Goal: Entertainment & Leisure: Consume media (video, audio)

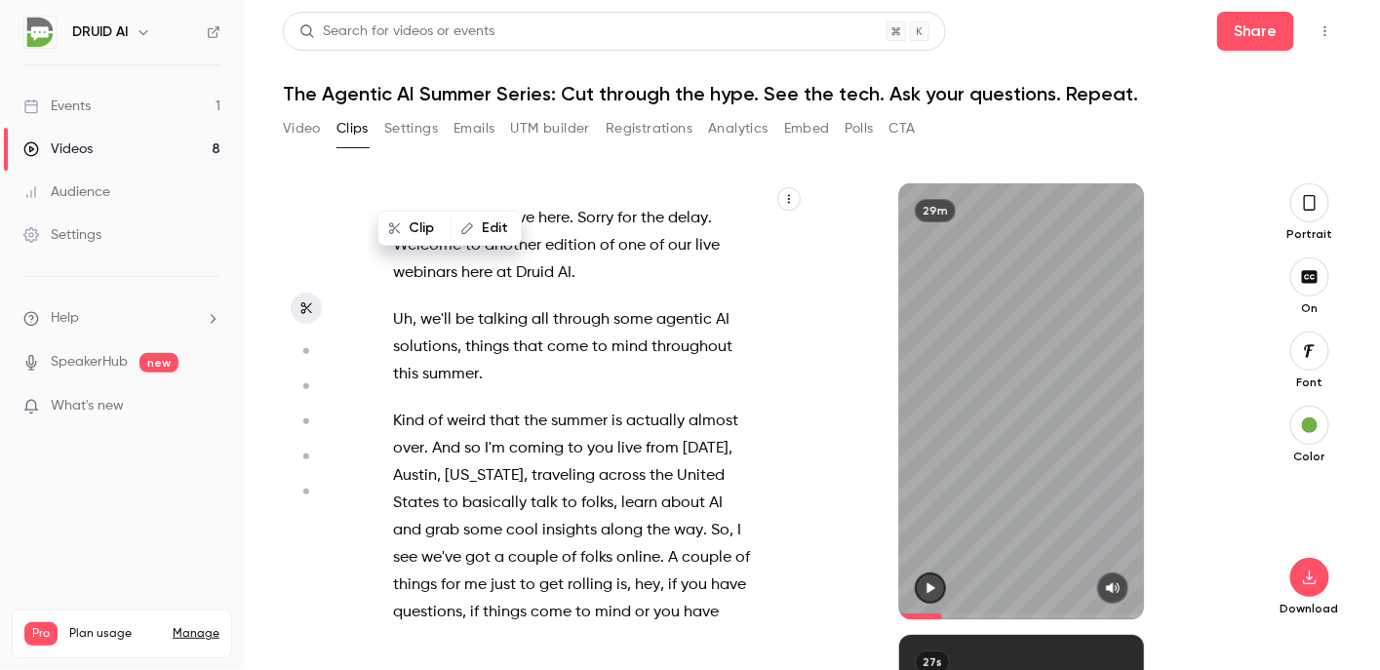
scroll to position [4032, 0]
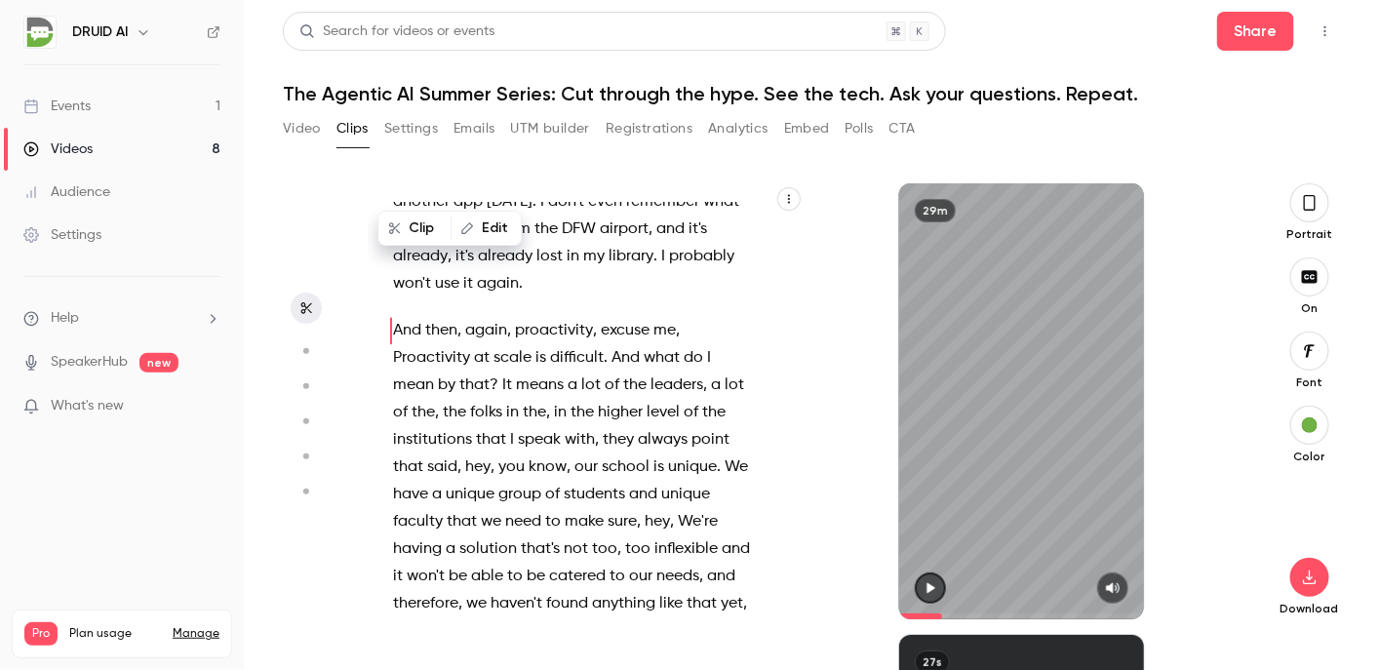
click at [68, 139] on div "Videos" at bounding box center [57, 149] width 69 height 20
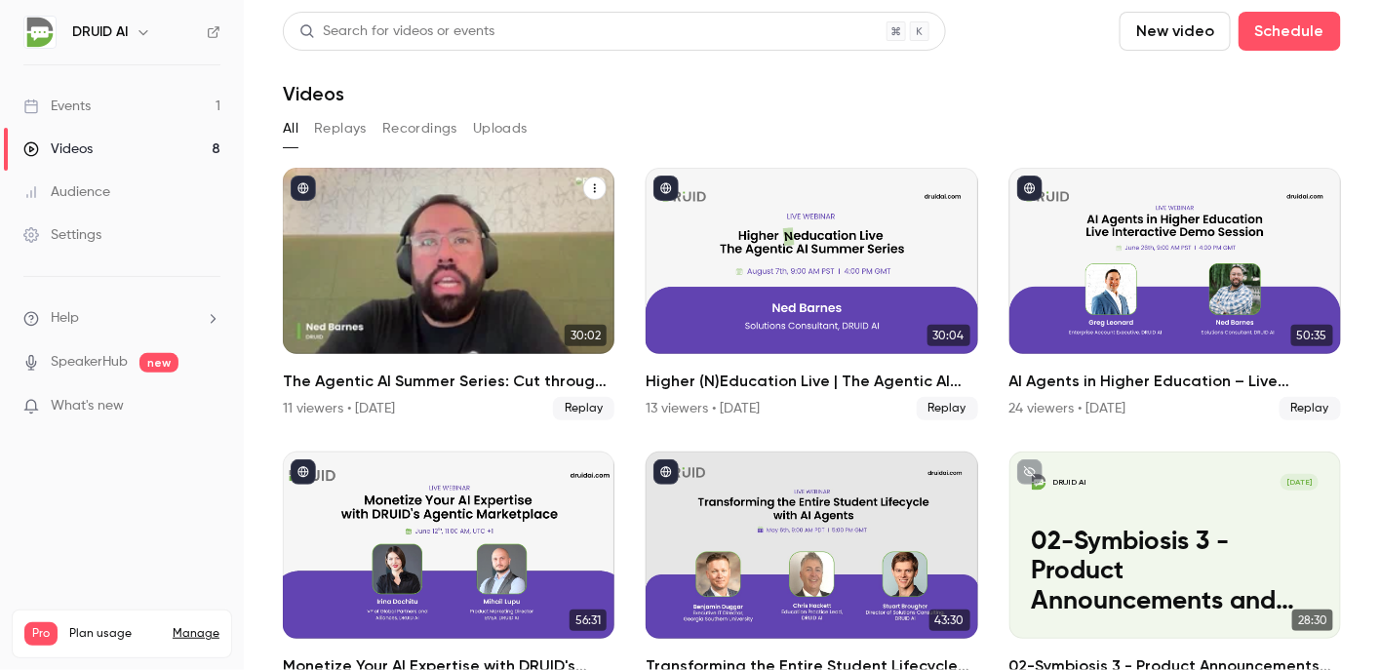
click at [395, 248] on div "The Agentic AI Summer Series: Cut through the hype. See the tech. Ask your ques…" at bounding box center [449, 261] width 332 height 186
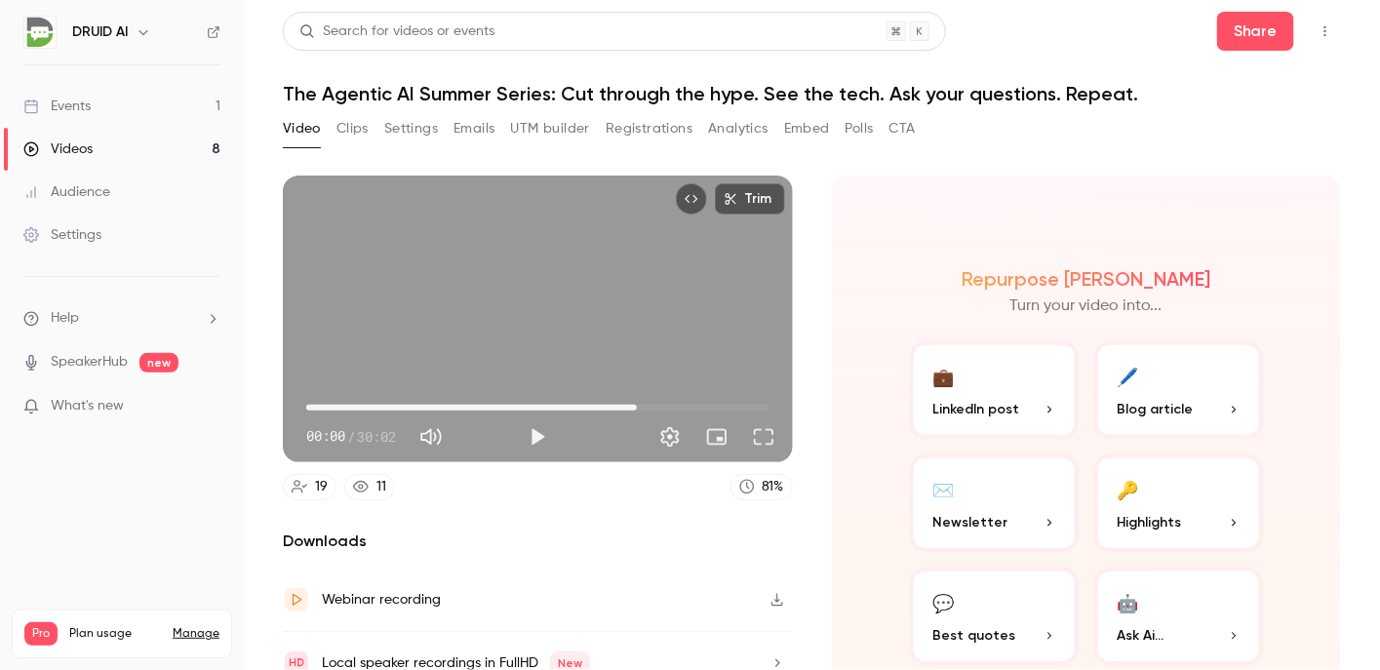
click at [632, 401] on span "21:27" at bounding box center [537, 407] width 463 height 31
click at [610, 398] on span "21:27" at bounding box center [537, 407] width 463 height 31
drag, startPoint x: 609, startPoint y: 403, endPoint x: 630, endPoint y: 407, distance: 21.8
click at [632, 407] on span "21:20" at bounding box center [635, 408] width 6 height 6
click at [754, 435] on button "Full screen" at bounding box center [763, 436] width 39 height 39
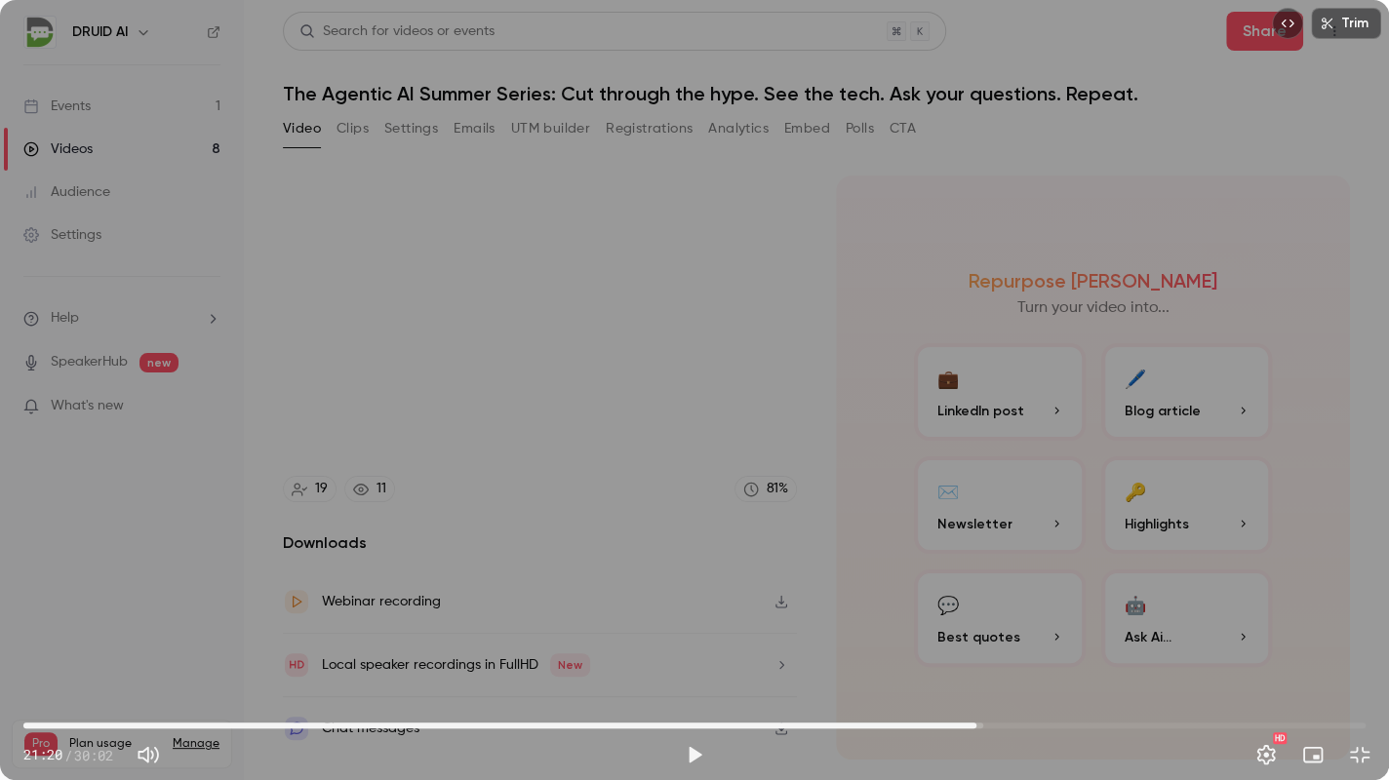
click at [979, 669] on span "21:20" at bounding box center [976, 726] width 6 height 6
click at [1011, 669] on span "21:29" at bounding box center [694, 725] width 1342 height 31
click at [1038, 669] on span "22:05" at bounding box center [694, 725] width 1342 height 31
click at [714, 669] on div "HD" at bounding box center [1046, 754] width 665 height 31
click at [702, 669] on button "Play" at bounding box center [694, 754] width 39 height 39
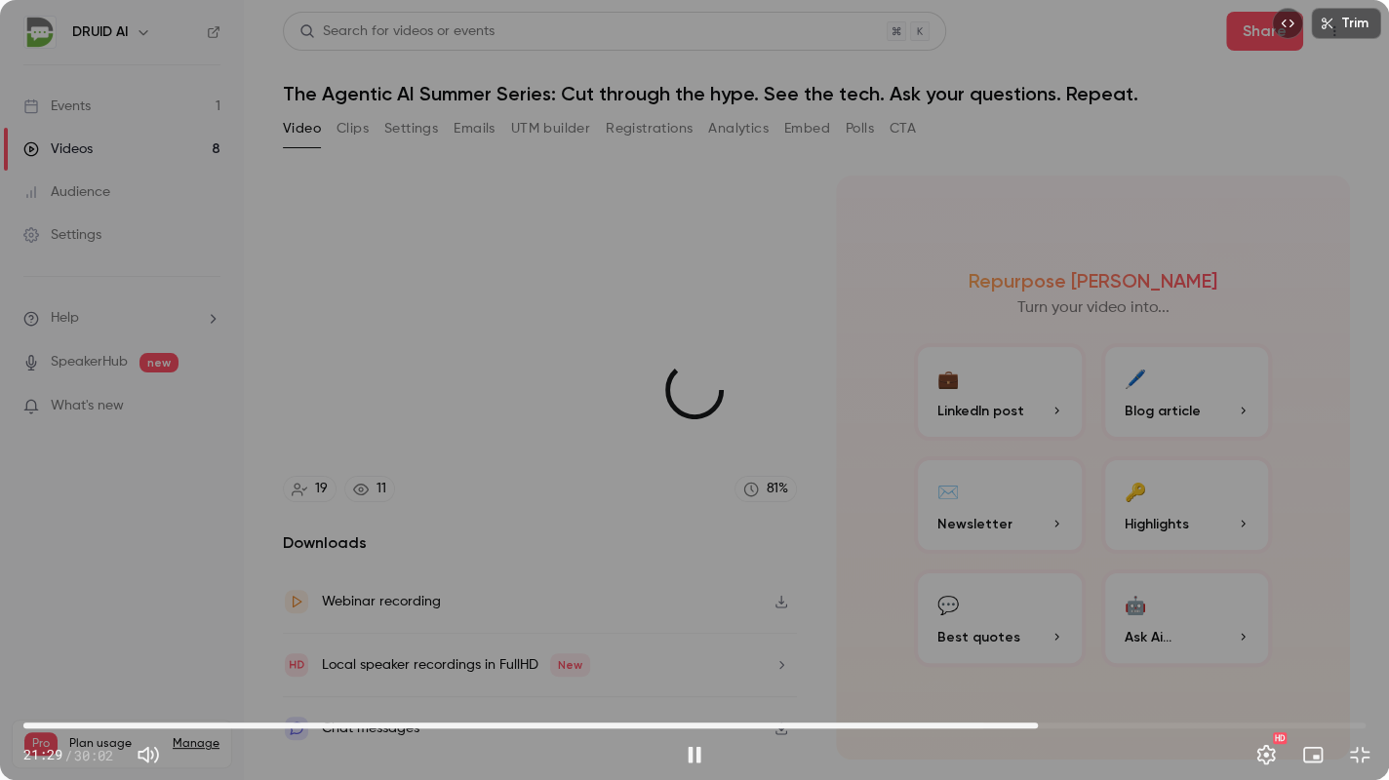
type input "******"
click at [157, 669] on button "Mute" at bounding box center [148, 754] width 39 height 39
type input "*"
click at [1044, 669] on span "22:50" at bounding box center [1044, 726] width 6 height 6
click at [1052, 669] on span "23:00" at bounding box center [1052, 726] width 6 height 6
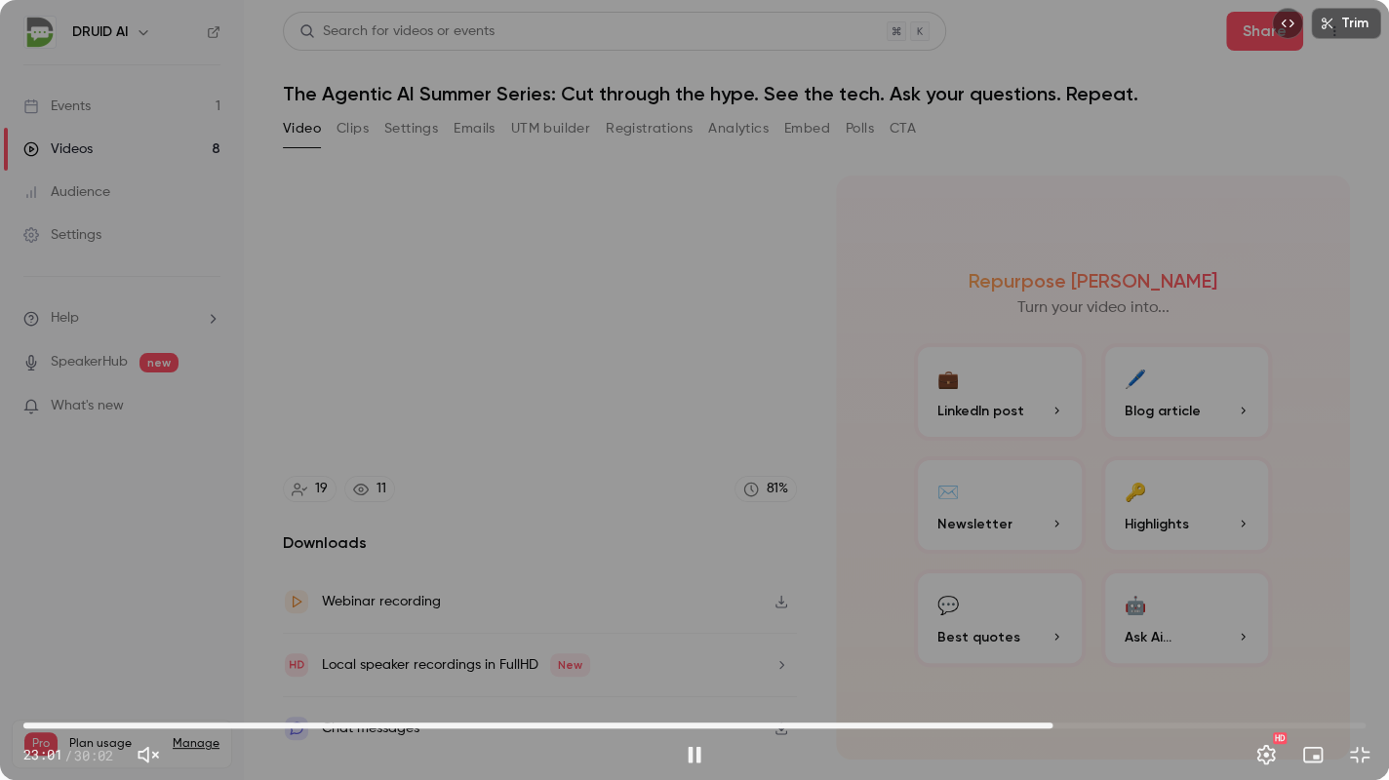
click at [1067, 669] on span "23:01" at bounding box center [694, 725] width 1342 height 31
click at [1087, 669] on span "23:22" at bounding box center [694, 725] width 1342 height 31
click at [1111, 669] on span "24:20" at bounding box center [694, 725] width 1342 height 31
click at [1121, 669] on span "24:21" at bounding box center [694, 725] width 1342 height 31
click at [1139, 669] on span "24:58" at bounding box center [694, 725] width 1342 height 31
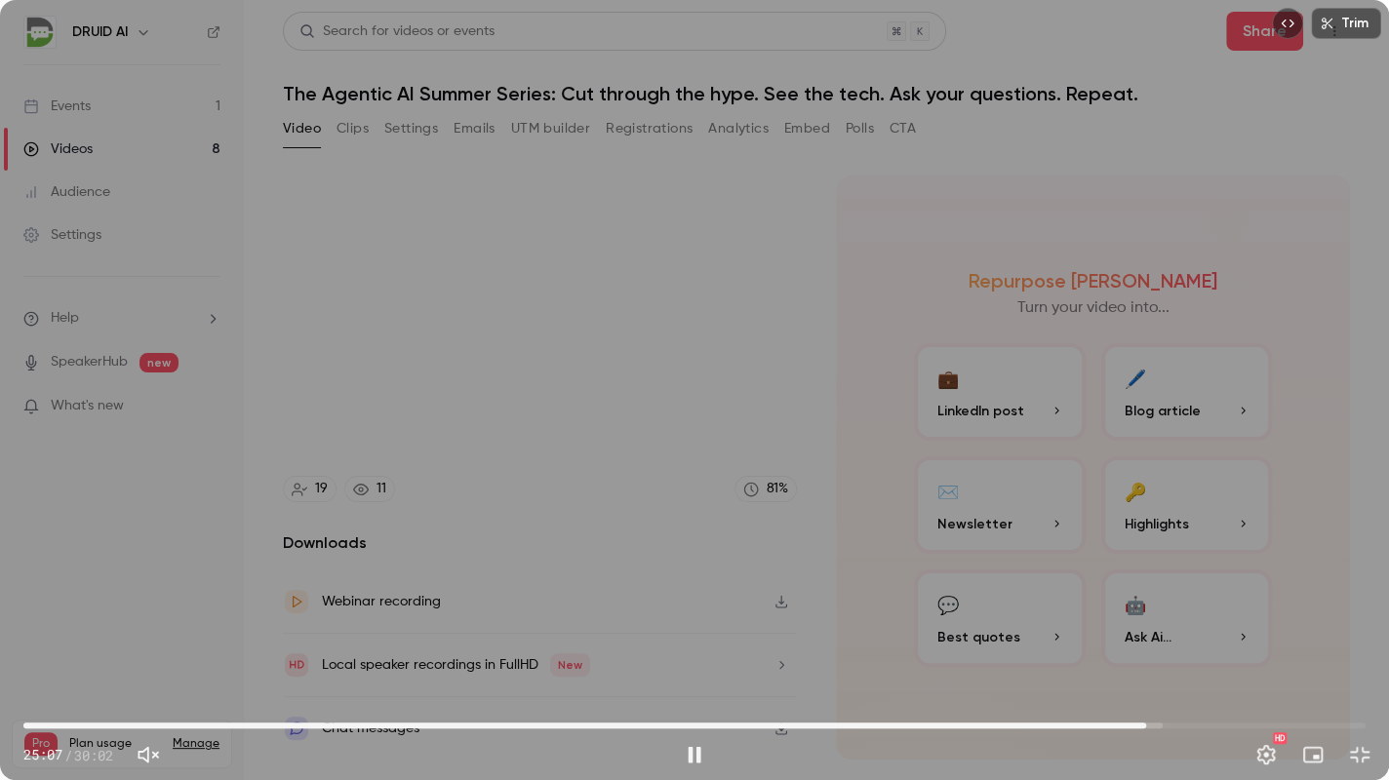
click at [1159, 669] on span "25:07" at bounding box center [694, 725] width 1342 height 31
click at [1162, 669] on span "25:25" at bounding box center [1159, 726] width 6 height 6
click at [1168, 669] on span "25:32" at bounding box center [1165, 726] width 6 height 6
click at [1195, 669] on span "25:47" at bounding box center [694, 725] width 1342 height 31
click at [1212, 669] on span "26:14" at bounding box center [694, 725] width 1342 height 31
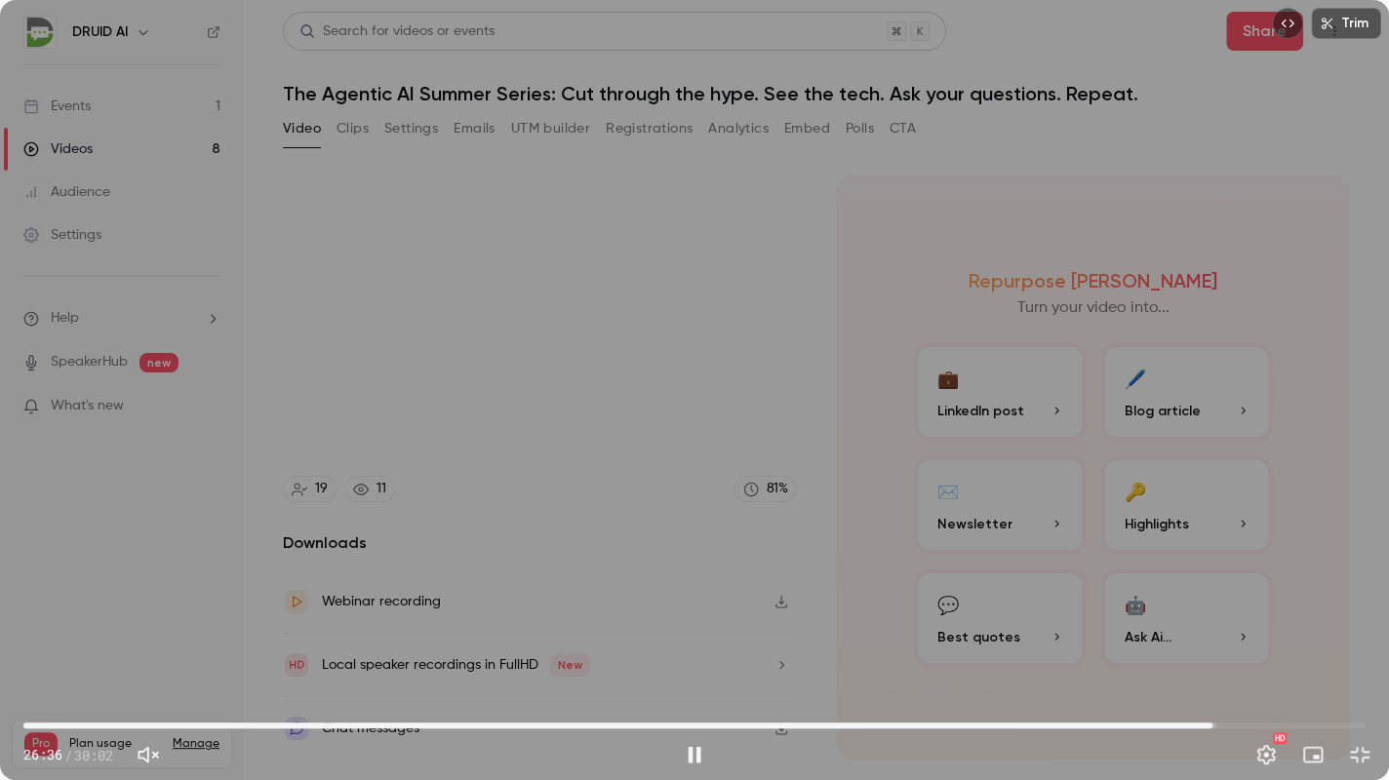
click at [1215, 669] on span "26:36" at bounding box center [1213, 726] width 6 height 6
click at [1224, 669] on span "26:47" at bounding box center [1221, 726] width 6 height 6
click at [1239, 669] on span "27:12" at bounding box center [694, 725] width 1342 height 31
click at [1356, 669] on button "Exit full screen" at bounding box center [1359, 754] width 39 height 39
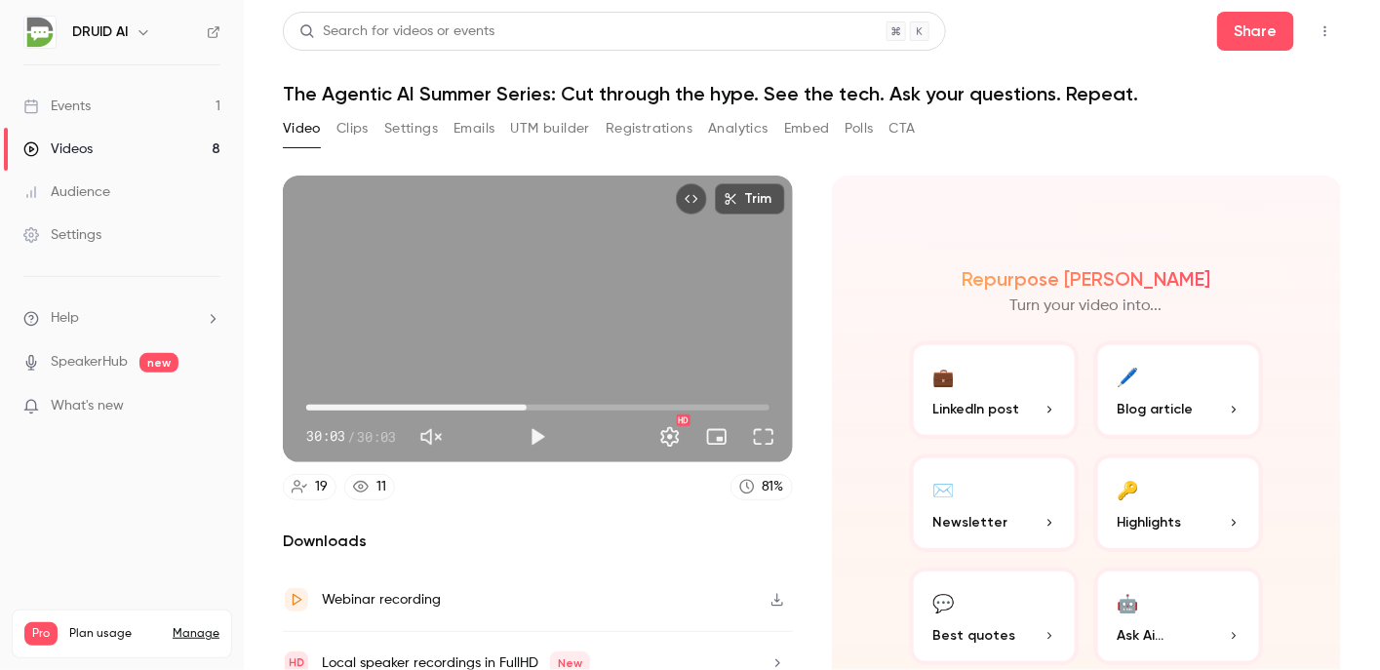
click at [524, 398] on span "14:20" at bounding box center [537, 407] width 463 height 31
click at [547, 404] on span "15:52" at bounding box center [537, 407] width 463 height 31
click at [541, 405] on span "15:25" at bounding box center [544, 408] width 6 height 6
click at [523, 398] on span "15:25" at bounding box center [537, 407] width 463 height 31
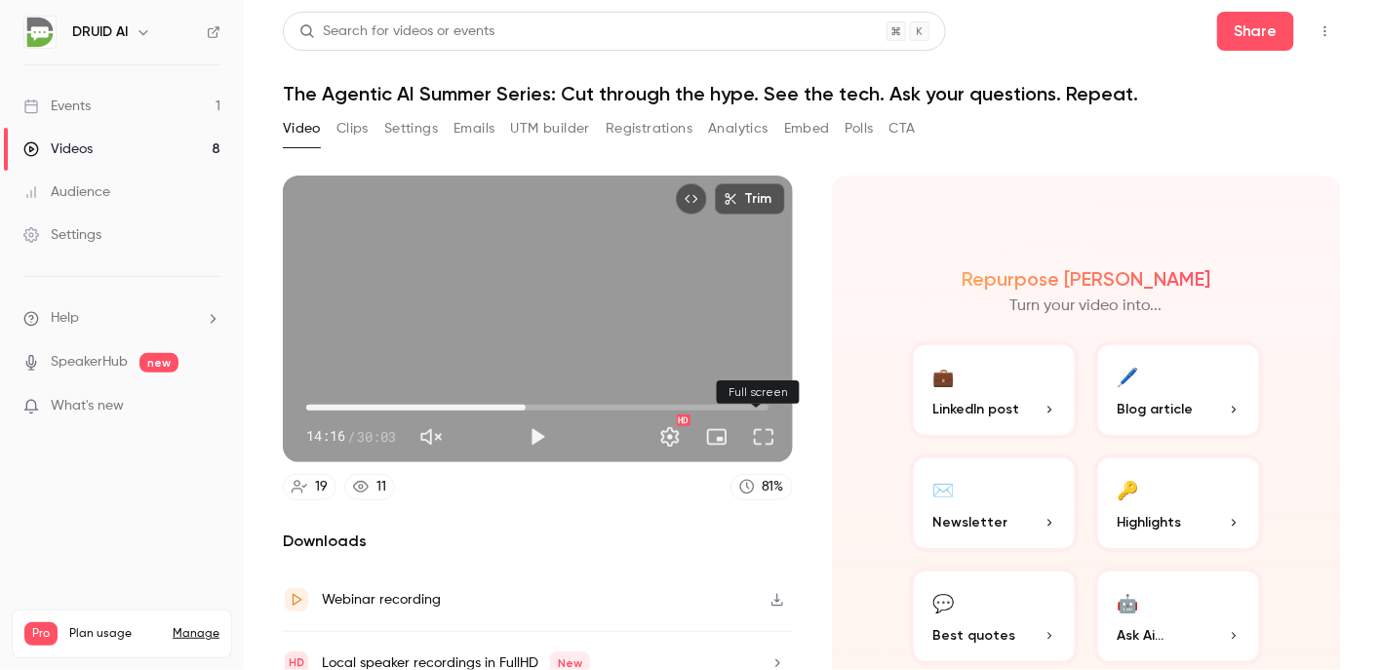
click at [748, 434] on button "Full screen" at bounding box center [763, 436] width 39 height 39
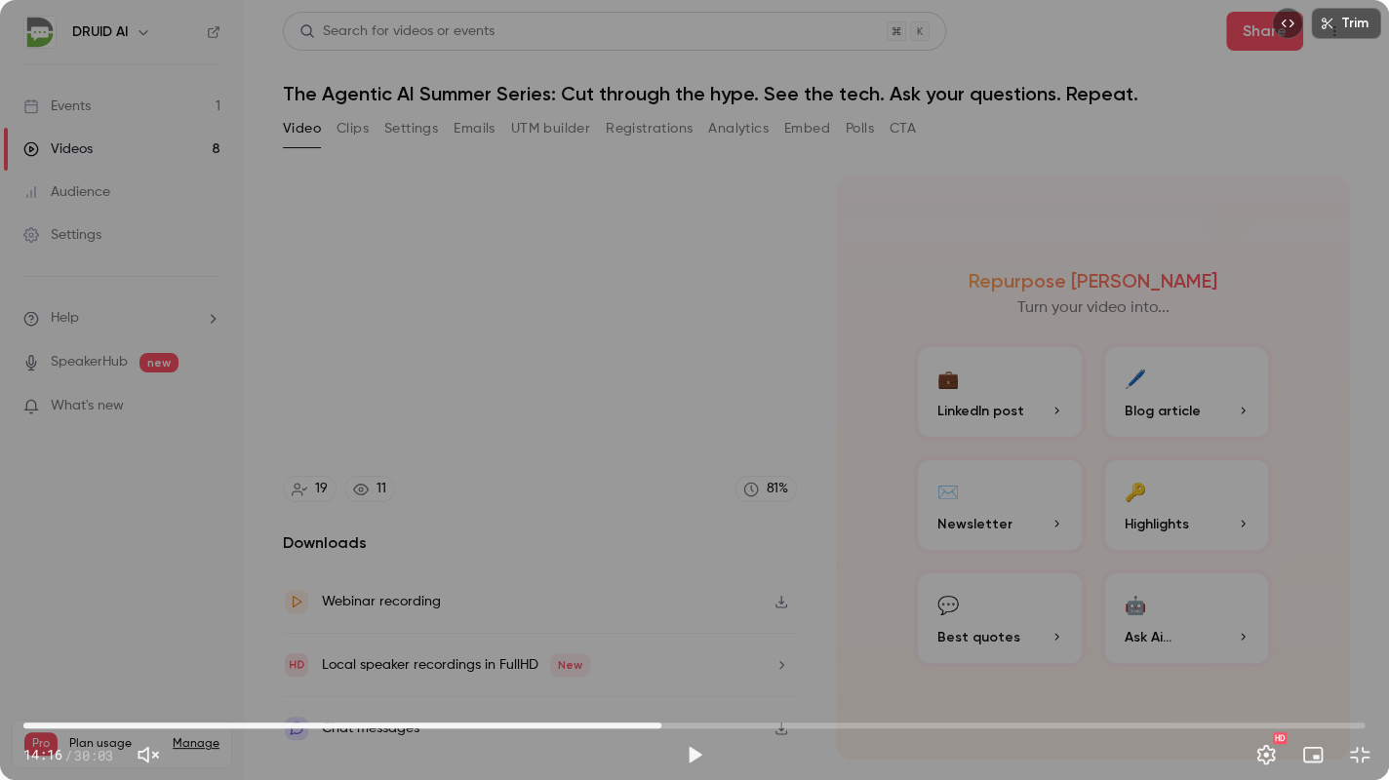
click at [381, 563] on div "Trim 14:16 14:16 / 30:03 HD" at bounding box center [694, 390] width 1389 height 780
click at [652, 669] on span "14:04" at bounding box center [694, 725] width 1342 height 31
click at [636, 669] on span "13:43" at bounding box center [694, 725] width 1342 height 31
click at [611, 669] on span "13:44" at bounding box center [694, 725] width 1342 height 31
click at [581, 669] on span "13:12" at bounding box center [694, 725] width 1342 height 31
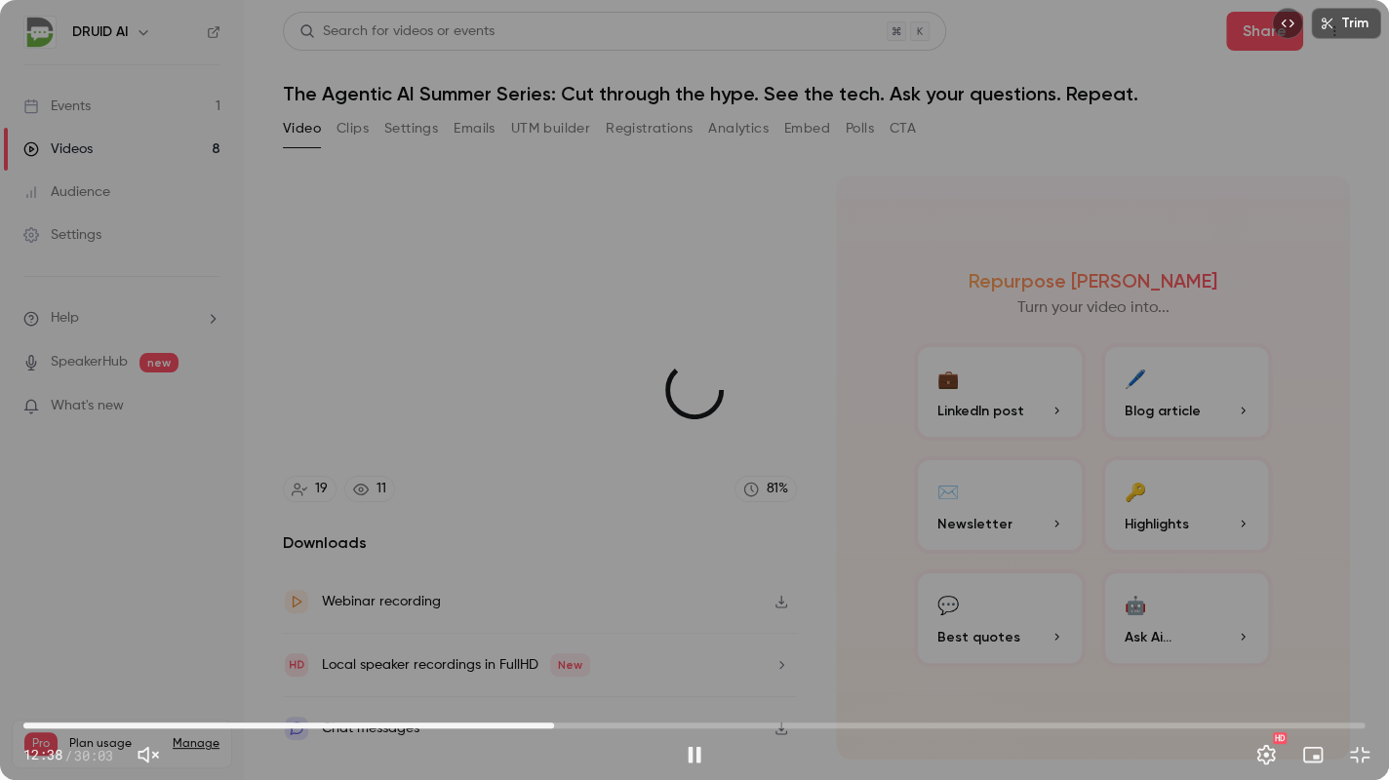
click at [554, 669] on span "11:53" at bounding box center [694, 725] width 1342 height 31
click at [586, 669] on span "12:36" at bounding box center [694, 725] width 1342 height 31
click at [620, 669] on span "13:22" at bounding box center [694, 725] width 1342 height 31
click at [655, 669] on span "14:09" at bounding box center [694, 725] width 1342 height 31
click at [663, 669] on span "14:19" at bounding box center [663, 726] width 6 height 6
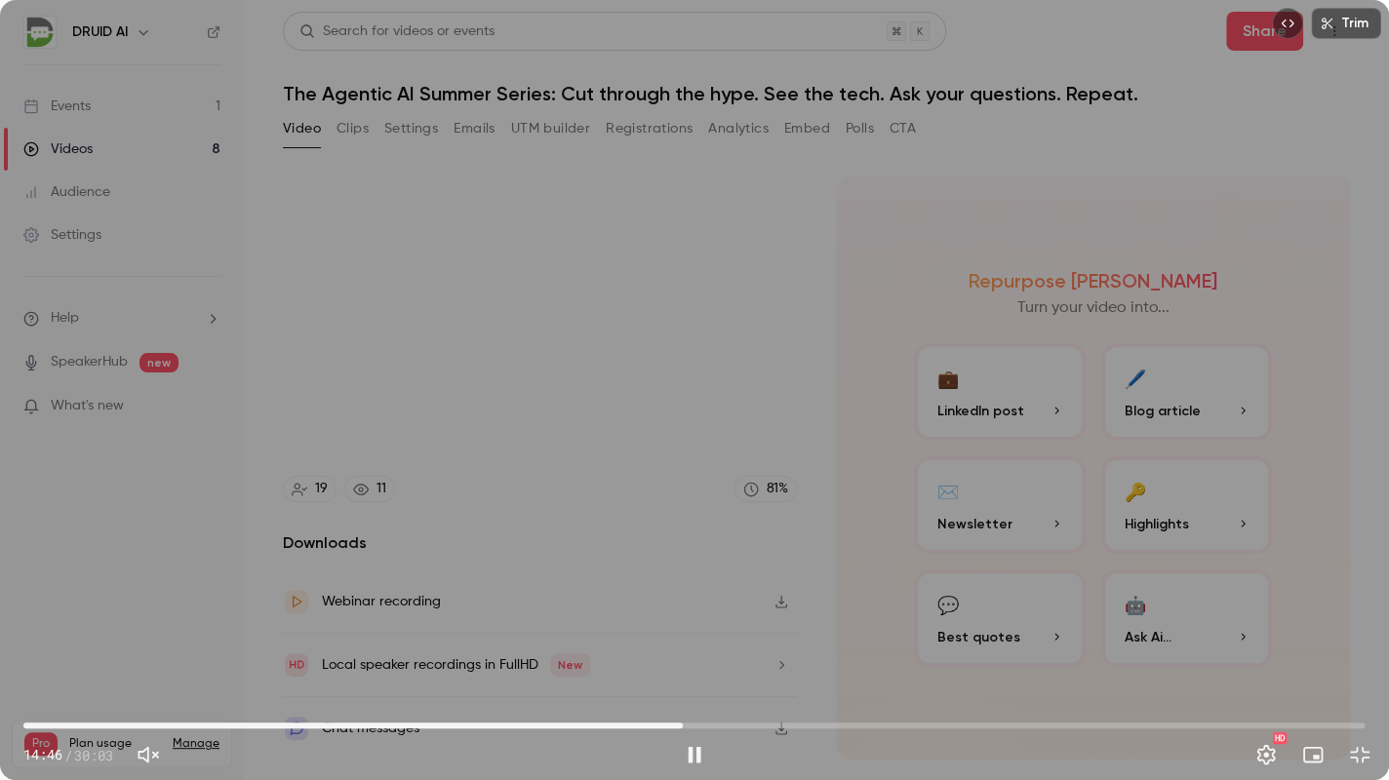
click at [683, 669] on span "14:46" at bounding box center [694, 725] width 1342 height 31
click at [670, 669] on span "14:29" at bounding box center [694, 725] width 1342 height 31
type input "*****"
click at [146, 669] on button "Unmute" at bounding box center [148, 754] width 39 height 39
type input "***"
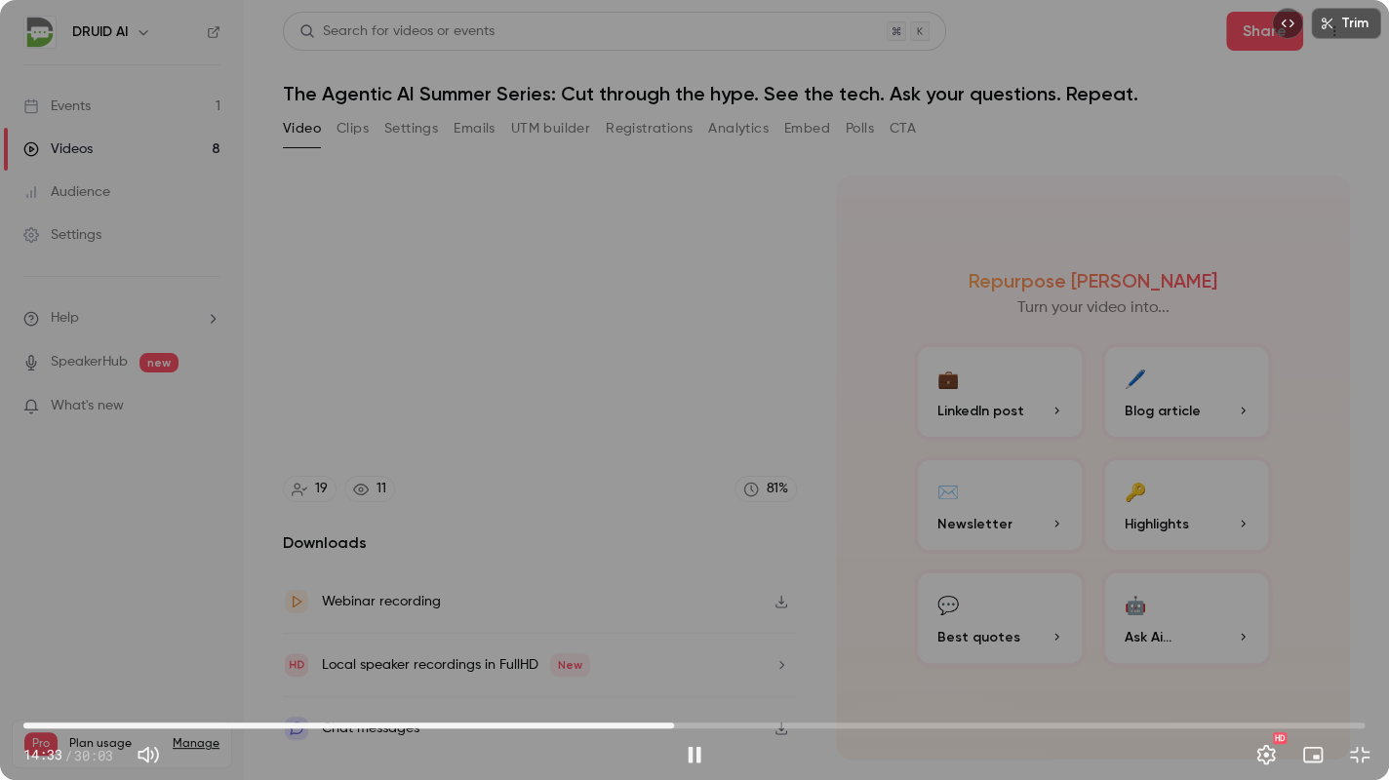
type input "*****"
type input "**"
click at [212, 669] on span at bounding box center [216, 755] width 88 height 28
type input "*****"
type input "**"
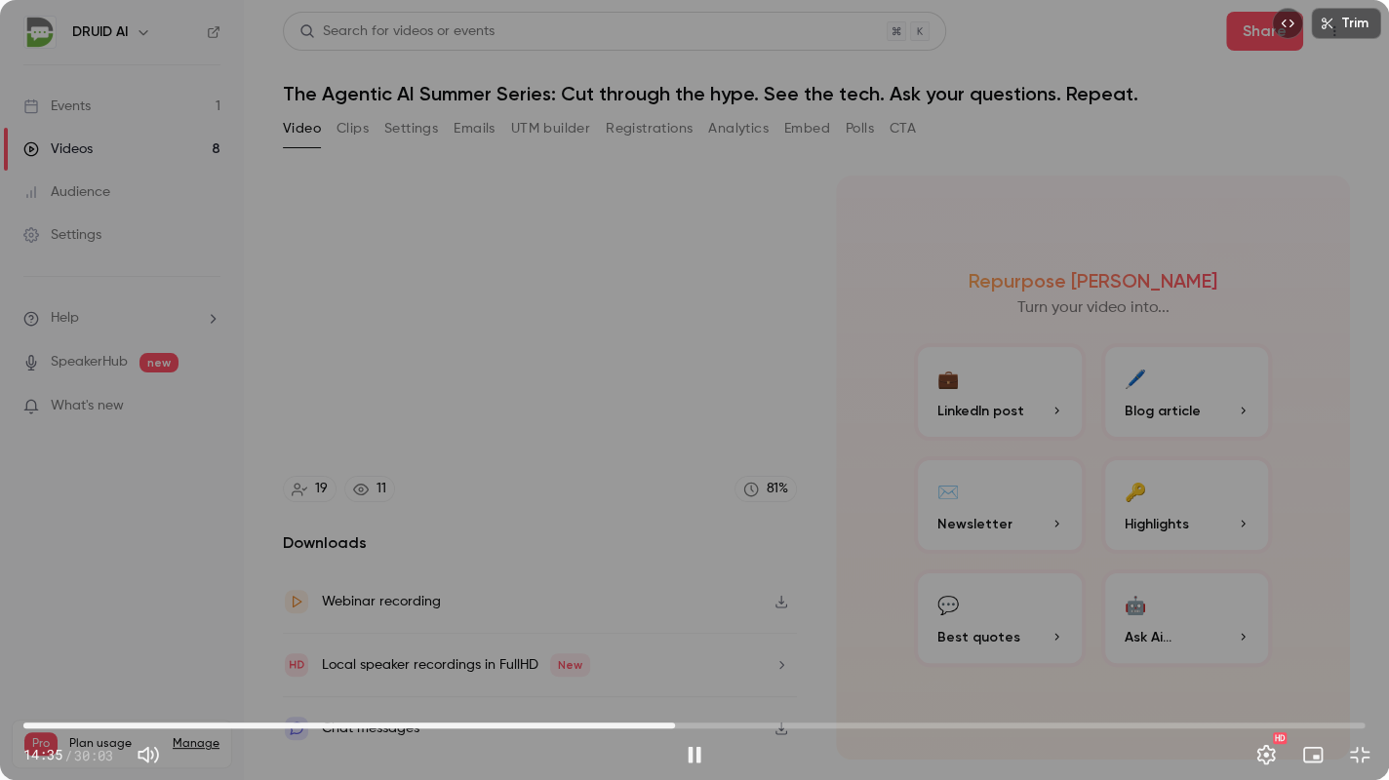
type input "***"
type input "**"
type input "*****"
type input "**"
click at [221, 669] on span at bounding box center [218, 755] width 12 height 12
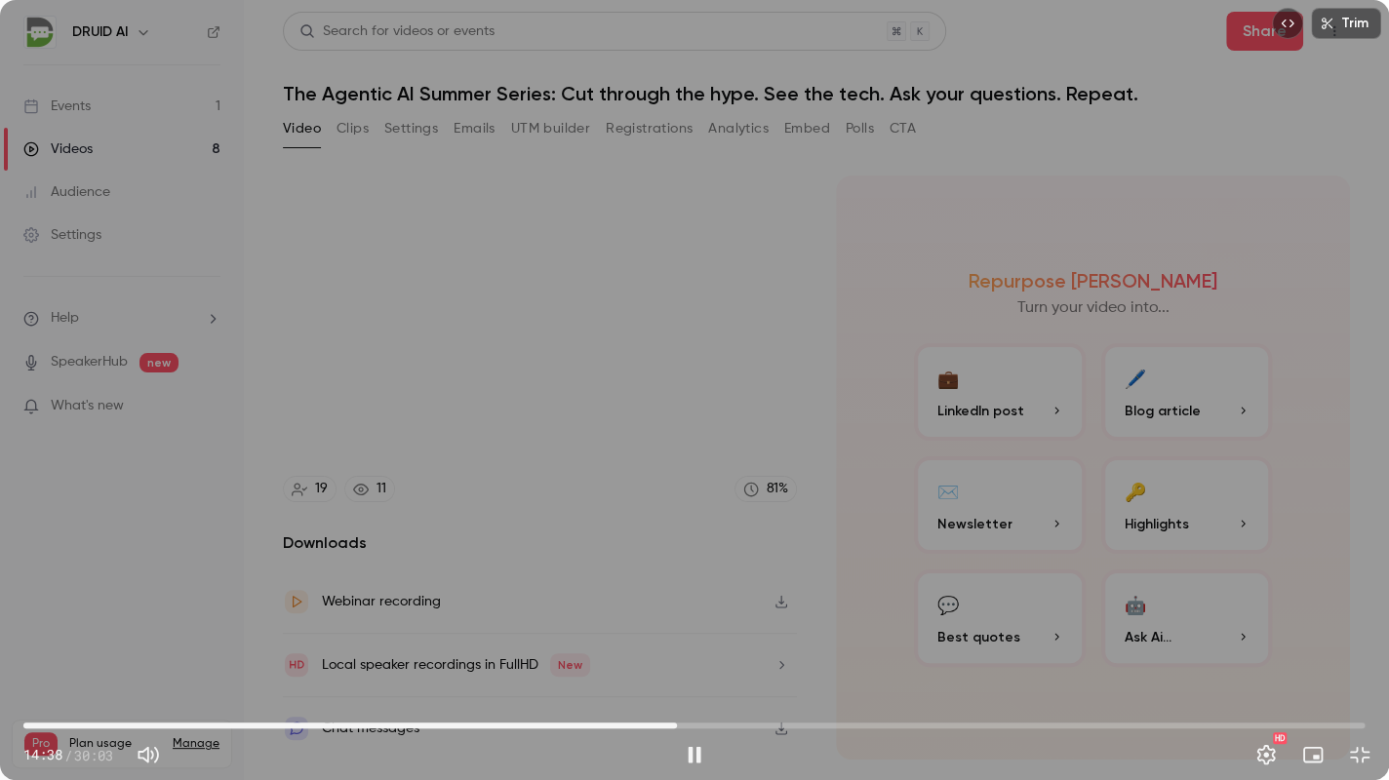
type input "*****"
click at [158, 669] on button "Mute" at bounding box center [148, 754] width 39 height 39
type input "*"
click at [708, 669] on span "15:20" at bounding box center [694, 725] width 1342 height 31
click at [745, 669] on span "16:09" at bounding box center [694, 725] width 1342 height 31
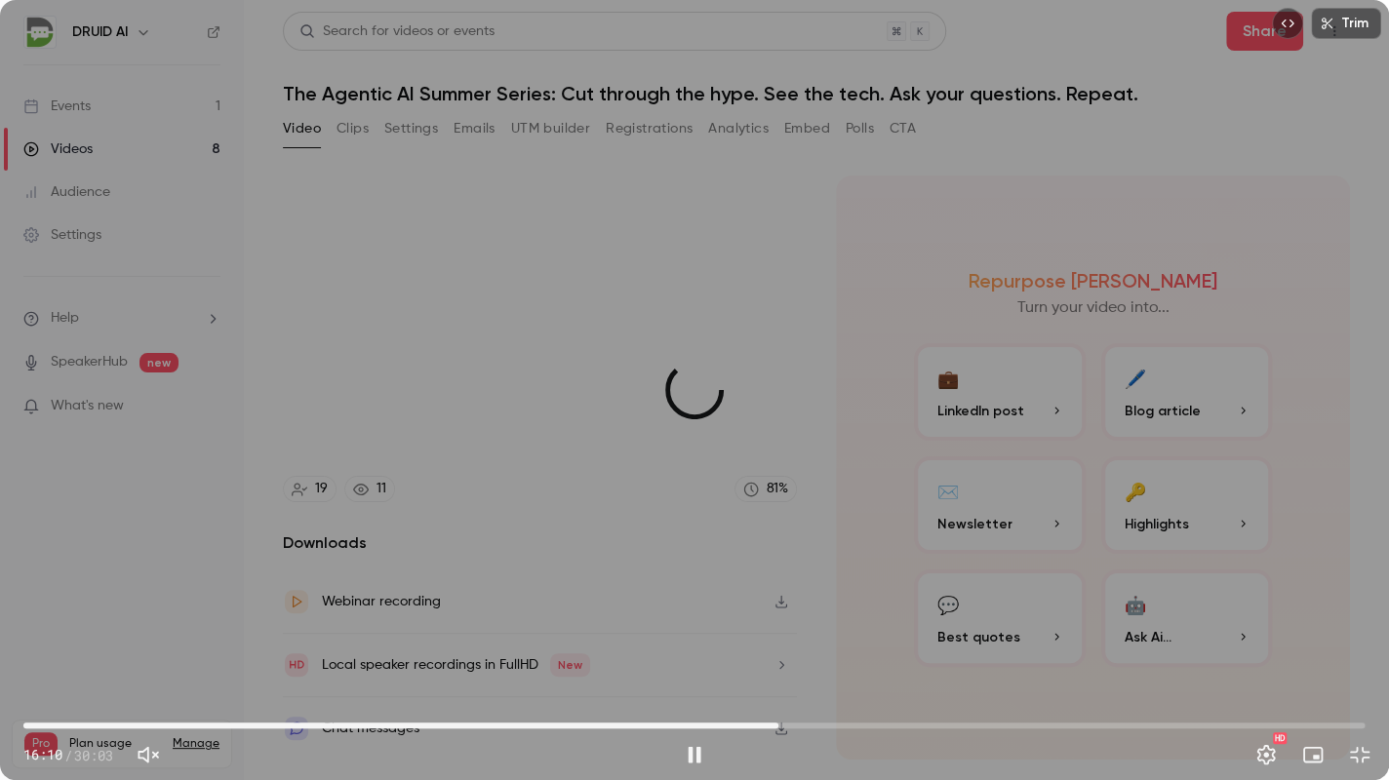
click at [778, 669] on span "16:54" at bounding box center [694, 725] width 1342 height 31
click at [815, 669] on span "17:44" at bounding box center [694, 725] width 1342 height 31
click at [844, 669] on span "18:22" at bounding box center [694, 725] width 1342 height 31
click at [867, 669] on span "18:53" at bounding box center [694, 725] width 1342 height 31
click at [891, 669] on span "19:25" at bounding box center [694, 725] width 1342 height 31
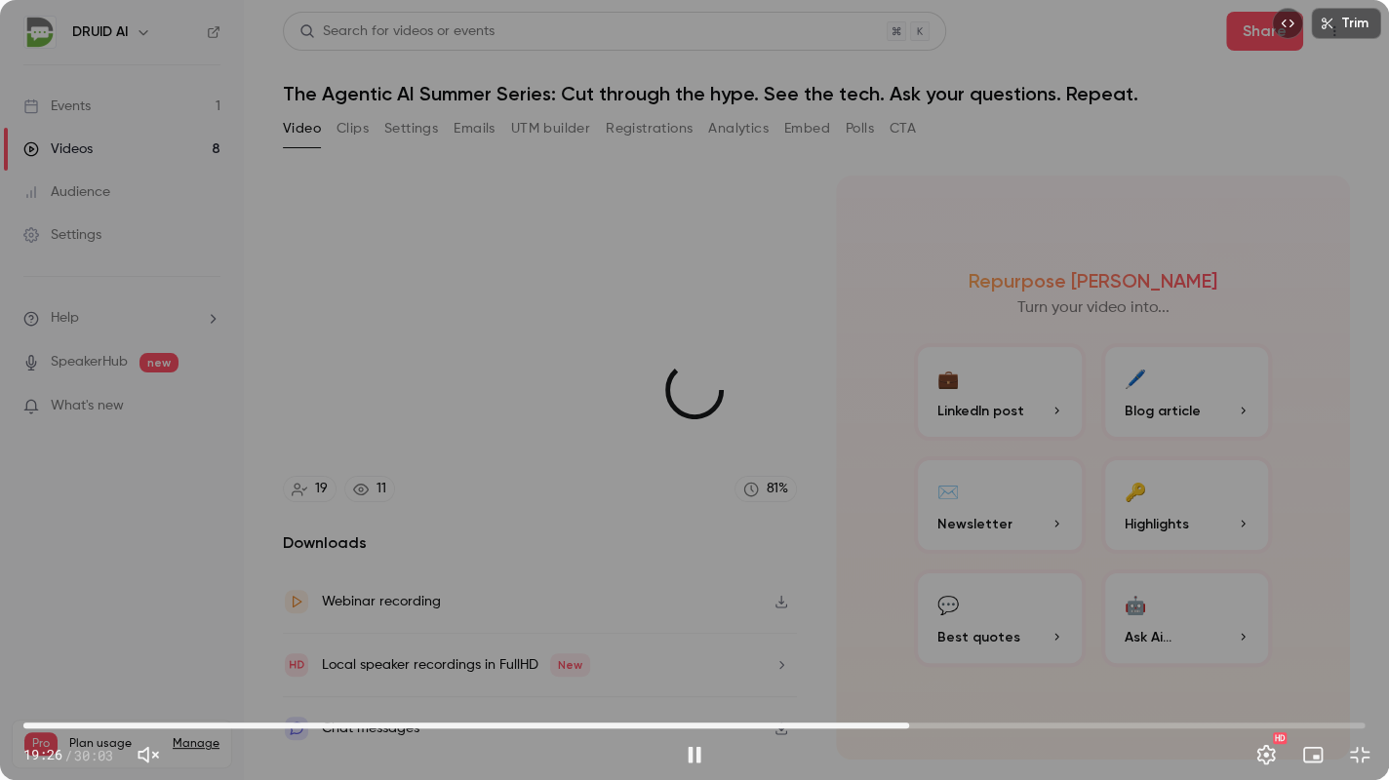
click at [909, 669] on span "19:50" at bounding box center [694, 725] width 1342 height 31
click at [923, 669] on span "20:08" at bounding box center [694, 725] width 1342 height 31
click at [950, 669] on span "20:45" at bounding box center [694, 725] width 1342 height 31
click at [1019, 669] on span "21:15" at bounding box center [694, 725] width 1342 height 31
click at [1356, 669] on button "Exit full screen" at bounding box center [1359, 754] width 39 height 39
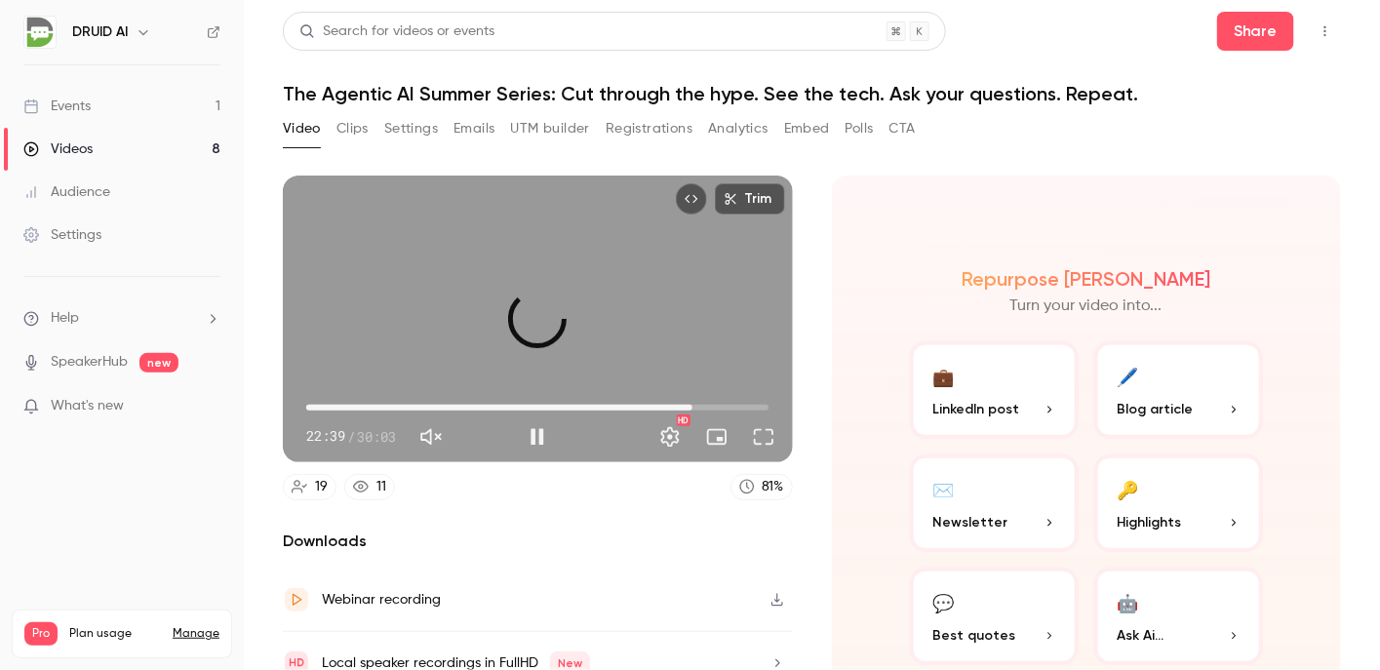
click at [687, 396] on span "25:04" at bounding box center [537, 407] width 463 height 31
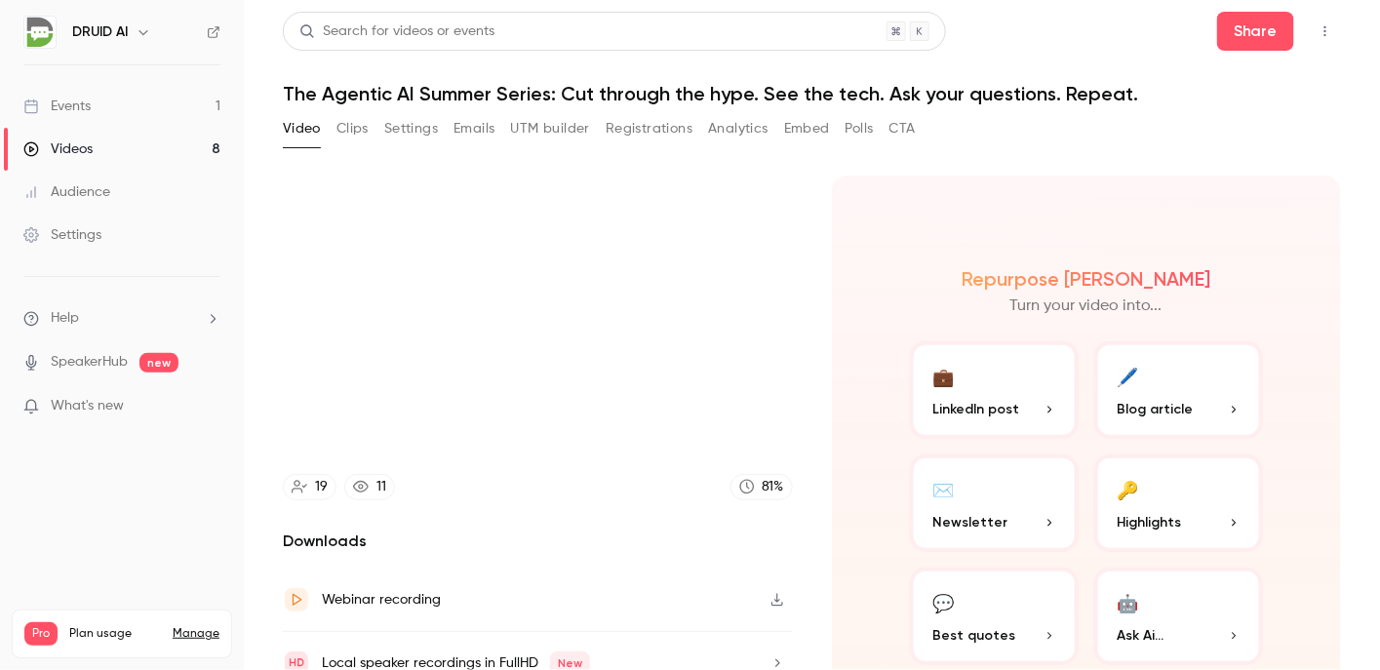
type input "******"
click at [357, 134] on button "Clips" at bounding box center [353, 128] width 32 height 31
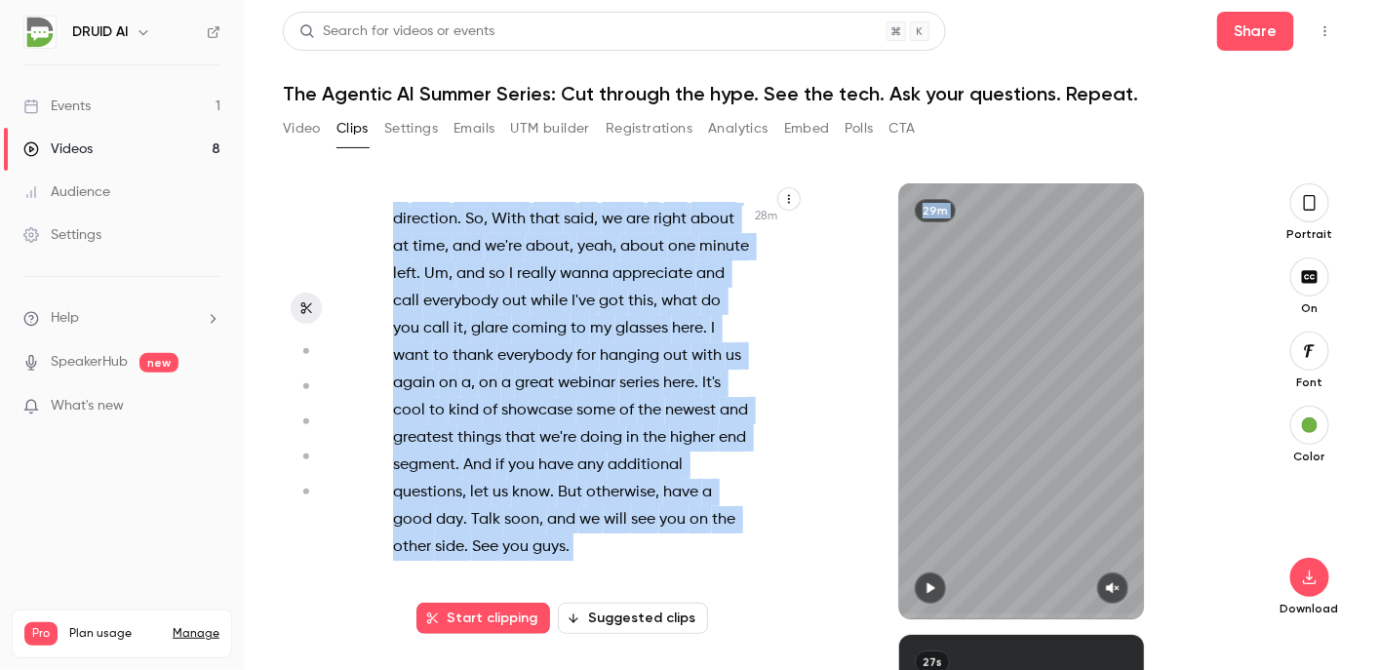
scroll to position [22494, 0]
drag, startPoint x: 394, startPoint y: 217, endPoint x: 595, endPoint y: 561, distance: 398.7
click at [595, 561] on div "OK , I think we're live here . Sorry for the delay . Welcome to another edition…" at bounding box center [582, 411] width 426 height 417
copy div "OK , I think we're live here . Sorry for the delay . Welcome to another edition…"
